Goal: Contribute content: Contribute content

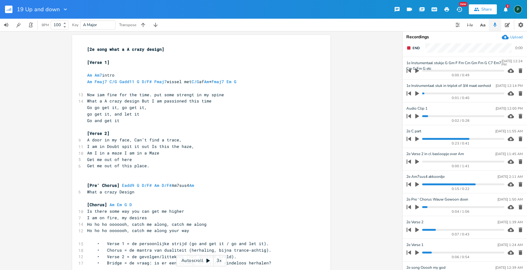
scroll to position [0, 9]
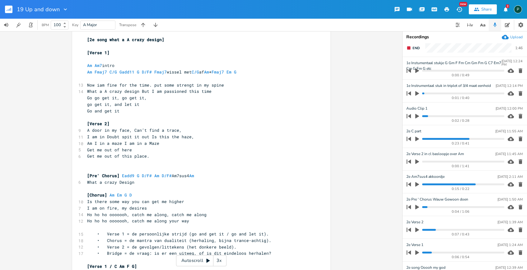
click at [411, 47] on icon "button" at bounding box center [409, 47] width 5 height 5
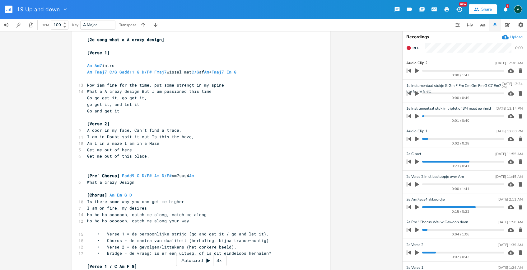
click at [418, 72] on icon "button" at bounding box center [418, 71] width 6 height 6
type input "Chorus aaaah hhahhahah"
click at [519, 72] on icon "button" at bounding box center [521, 70] width 4 height 5
click at [417, 70] on icon "button" at bounding box center [418, 70] width 4 height 4
type input "Pre' Chorus aaaah hhahhahah"
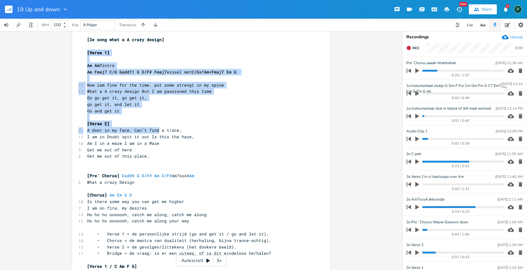
drag, startPoint x: 83, startPoint y: 50, endPoint x: 156, endPoint y: 129, distance: 106.6
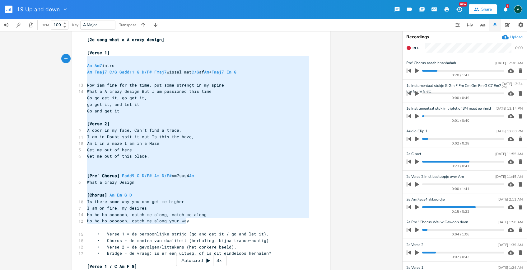
type textarea "[Verse 1] Am Am7 intro Am Fmaj7 C/G Gadd11 G D/F# Fmaj7 [PERSON_NAME] met C/G a…"
drag, startPoint x: 200, startPoint y: 220, endPoint x: 83, endPoint y: 50, distance: 206.2
click at [259, 165] on pre "​" at bounding box center [198, 162] width 225 height 7
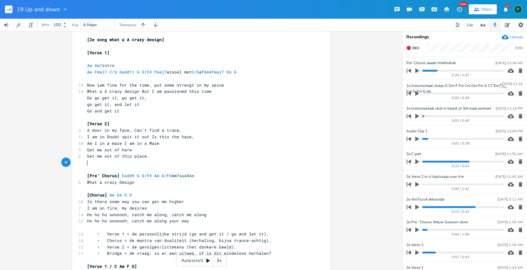
click at [118, 174] on span "[Pre' Chorus] Eadd9 G D/F# Am D/F# Am7sus4 Am" at bounding box center [142, 176] width 110 height 6
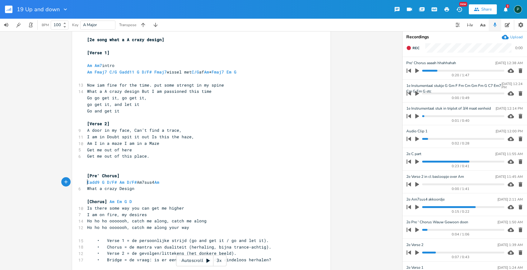
click at [139, 177] on pre "[Pre' Chorus]" at bounding box center [198, 175] width 225 height 7
paste textarea
click at [133, 191] on span "What a crazy Design" at bounding box center [110, 189] width 47 height 6
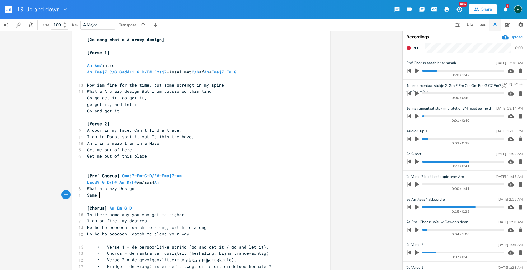
scroll to position [0, 11]
type textarea "Same agin"
type textarea "ain ooh i wanted"
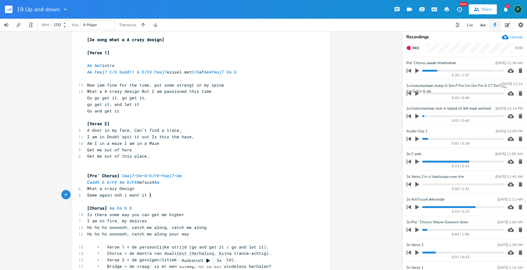
type textarea "it to"
drag, startPoint x: 153, startPoint y: 181, endPoint x: 136, endPoint y: 181, distance: 17.4
click at [136, 181] on span "Eadd9 G D/F# Am D/F# Am7sus4 Am" at bounding box center [124, 182] width 75 height 6
type textarea "Am7sus4"
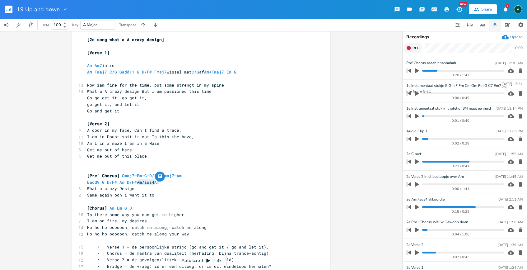
click at [414, 45] on button "Rec" at bounding box center [413, 48] width 18 height 10
click at [414, 45] on button "End" at bounding box center [413, 48] width 18 height 10
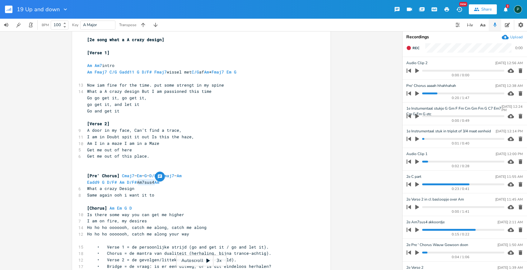
click at [416, 71] on icon "button" at bounding box center [418, 70] width 4 height 5
click at [417, 72] on icon "button" at bounding box center [417, 70] width 5 height 5
click at [475, 70] on progress at bounding box center [463, 71] width 82 height 2
click at [418, 71] on icon "button" at bounding box center [418, 70] width 4 height 5
click at [487, 71] on progress at bounding box center [463, 71] width 82 height 2
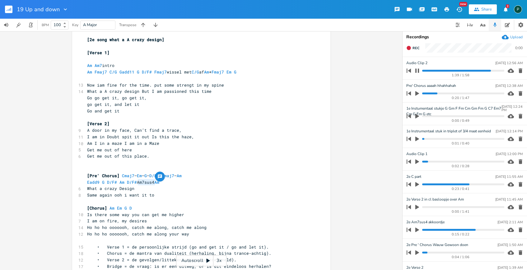
click at [419, 72] on icon "button" at bounding box center [418, 70] width 4 height 4
click at [419, 72] on icon "button" at bounding box center [418, 71] width 6 height 6
click at [419, 72] on icon "button" at bounding box center [418, 70] width 4 height 4
drag, startPoint x: 419, startPoint y: 72, endPoint x: 419, endPoint y: 66, distance: 5.3
click at [419, 66] on button "button" at bounding box center [417, 71] width 8 height 10
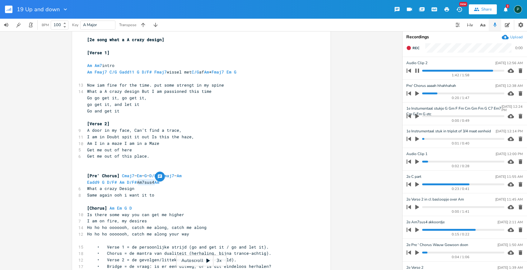
click at [486, 69] on div "1:42 / 1:58" at bounding box center [455, 71] width 100 height 10
click at [485, 70] on progress at bounding box center [463, 71] width 82 height 2
click at [419, 71] on icon "button" at bounding box center [418, 70] width 4 height 4
click at [413, 50] on span "Rec" at bounding box center [416, 48] width 7 height 5
click at [414, 50] on span "End" at bounding box center [416, 48] width 7 height 5
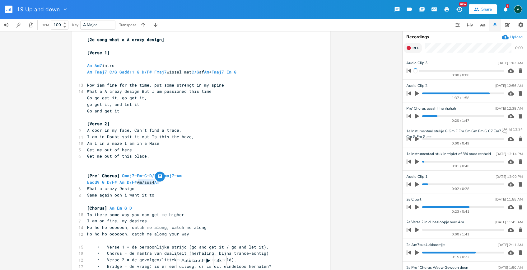
click at [414, 50] on span "Rec" at bounding box center [416, 48] width 7 height 5
click at [414, 50] on span "End" at bounding box center [416, 48] width 7 height 5
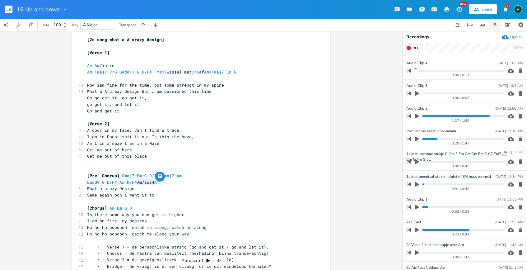
click at [414, 50] on span "Rec" at bounding box center [416, 48] width 7 height 5
click at [414, 50] on span "End" at bounding box center [416, 48] width 7 height 5
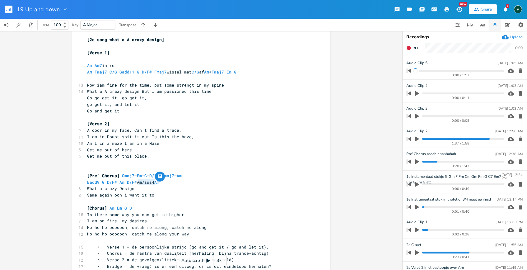
click at [519, 69] on icon "button" at bounding box center [521, 70] width 4 height 5
click at [519, 70] on icon "button" at bounding box center [521, 71] width 6 height 6
click at [516, 66] on button "button" at bounding box center [520, 71] width 8 height 10
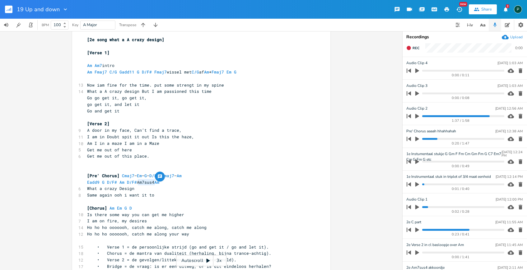
click at [519, 71] on icon "button" at bounding box center [521, 70] width 4 height 5
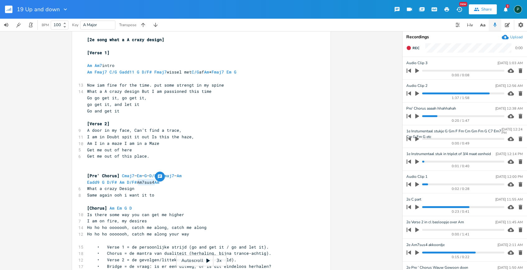
click at [519, 71] on icon "button" at bounding box center [521, 70] width 4 height 5
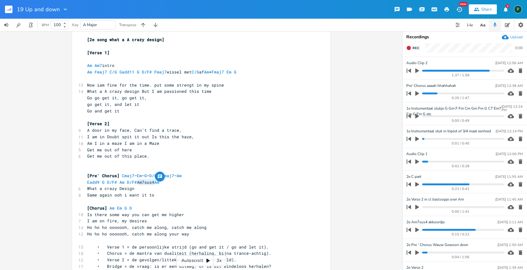
click at [519, 71] on icon "button" at bounding box center [521, 71] width 6 height 6
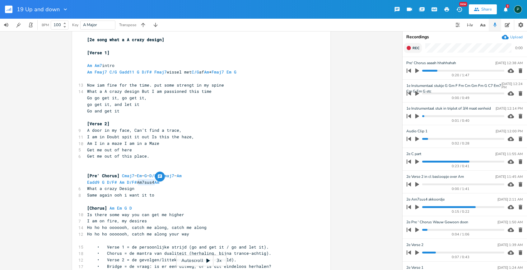
click at [415, 49] on span "Rec" at bounding box center [416, 48] width 7 height 5
click at [416, 48] on span "End" at bounding box center [416, 48] width 7 height 5
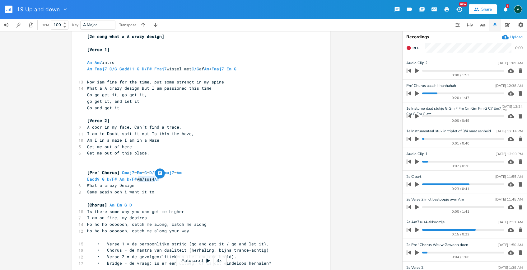
scroll to position [3, 0]
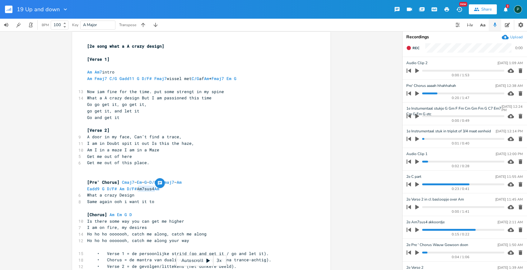
click at [162, 203] on pre "Same again ooh i want it to" at bounding box center [198, 201] width 225 height 7
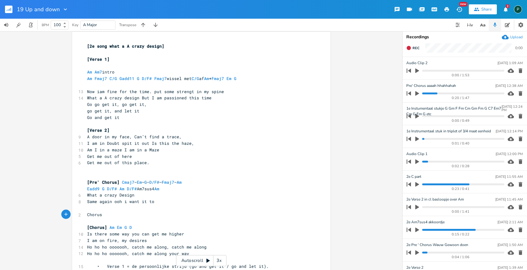
scroll to position [0, 16]
type textarea "Chorus 2]"
type textarea "["
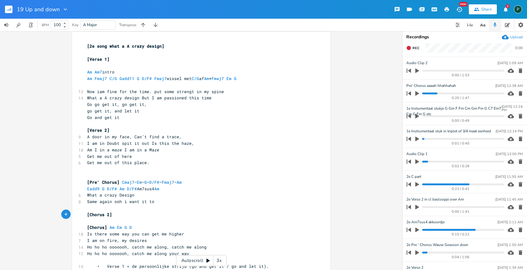
click at [130, 214] on pre "[Chorus 2]" at bounding box center [198, 214] width 225 height 7
type textarea "Fmaj 7"
type textarea "7"
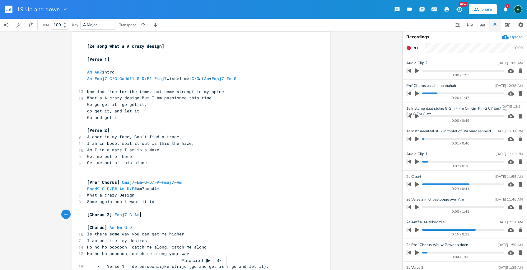
type textarea "G Am"
type textarea "Em G"
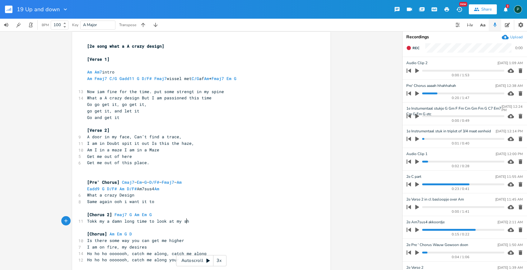
scroll to position [0, 83]
type textarea "Tokk my a damn long time to look at my shoes"
click at [92, 222] on span "Tokk my a damn long time to look at my shoes" at bounding box center [142, 221] width 110 height 6
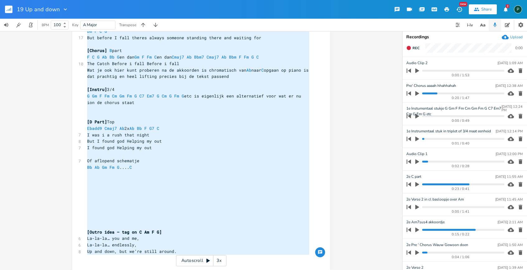
type textarea "[6l ipsu dolo s A conse adipis] [Elits 2] Do Ei8 tempo In Utla6 E/D Magn81 A E/…"
click at [148, 170] on pre "Bb Ab Gm Fm G .... C" at bounding box center [198, 167] width 225 height 7
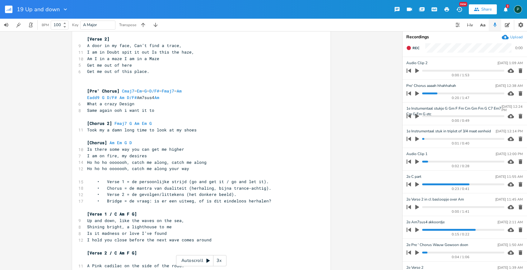
scroll to position [89, 0]
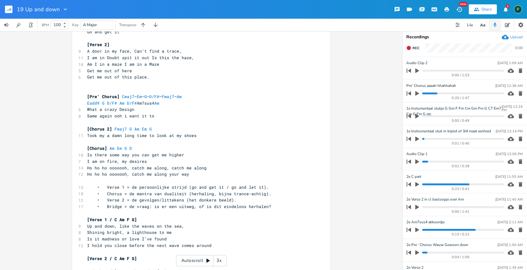
click at [153, 128] on pre "[Chorus 2] Fmaj7 G Am Em G" at bounding box center [198, 129] width 225 height 7
click at [87, 134] on span "Took my a damn long time to look at my shoes" at bounding box center [142, 136] width 110 height 6
type textarea "Carry the"
type textarea "a tbag"
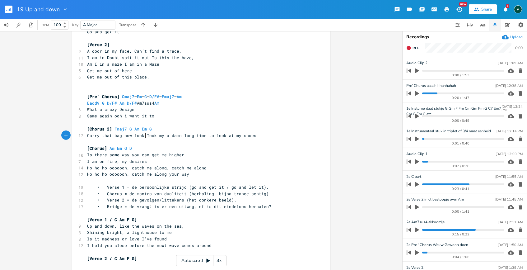
scroll to position [0, 28]
type textarea "t bag now look at my eys"
type textarea "es"
type textarea "shoes"
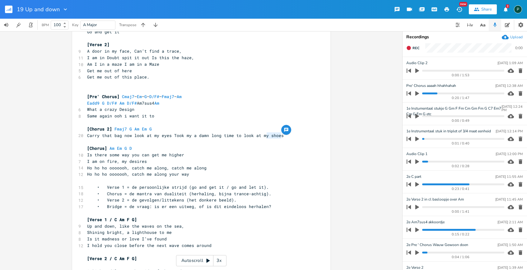
drag, startPoint x: 284, startPoint y: 134, endPoint x: 264, endPoint y: 136, distance: 20.0
click at [264, 136] on pre "Carry that bag now look at my eyes Took my a damn long time to look at my shoes" at bounding box center [198, 135] width 225 height 7
type textarea "eyes"
click at [413, 51] on button "Rec" at bounding box center [413, 48] width 18 height 10
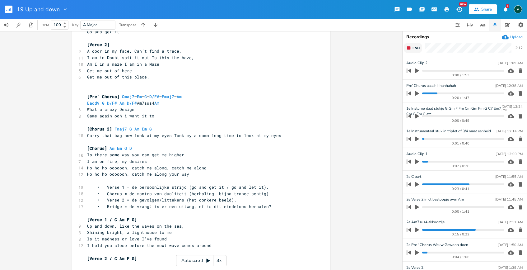
click at [413, 51] on button "End" at bounding box center [413, 48] width 18 height 10
